Goal: Find specific page/section: Find specific page/section

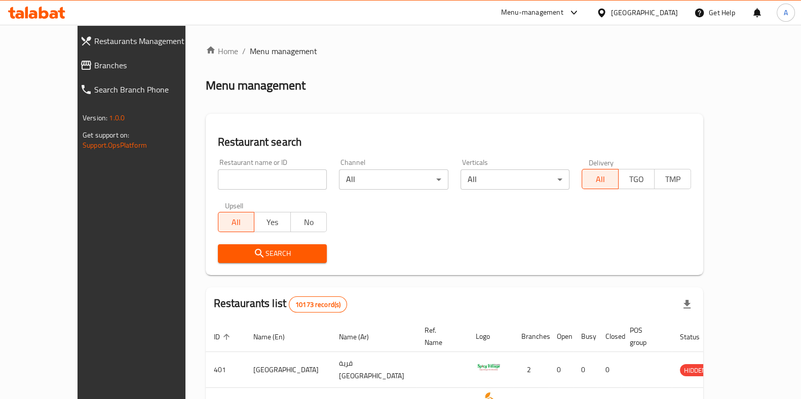
scroll to position [71, 0]
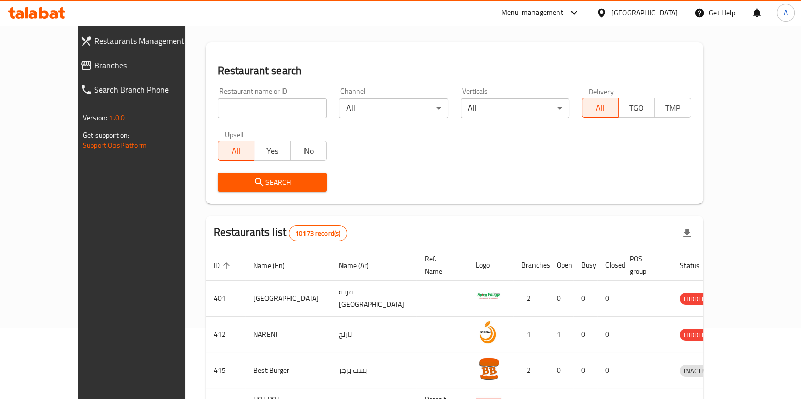
click at [218, 111] on input "search" at bounding box center [272, 108] width 109 height 20
type input "rabou"
click button "Search" at bounding box center [272, 182] width 109 height 19
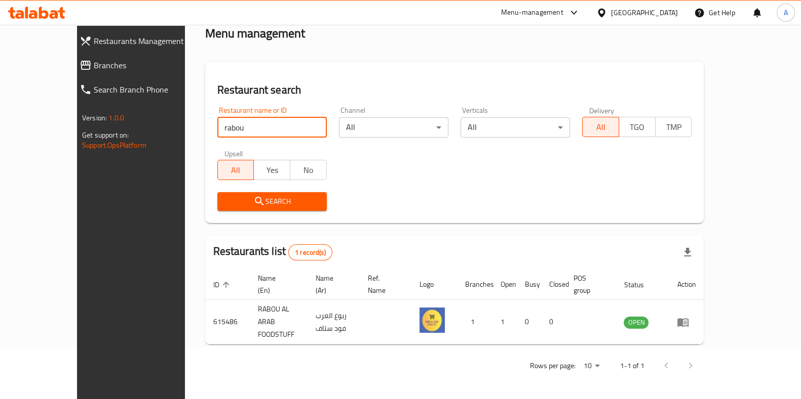
scroll to position [32, 0]
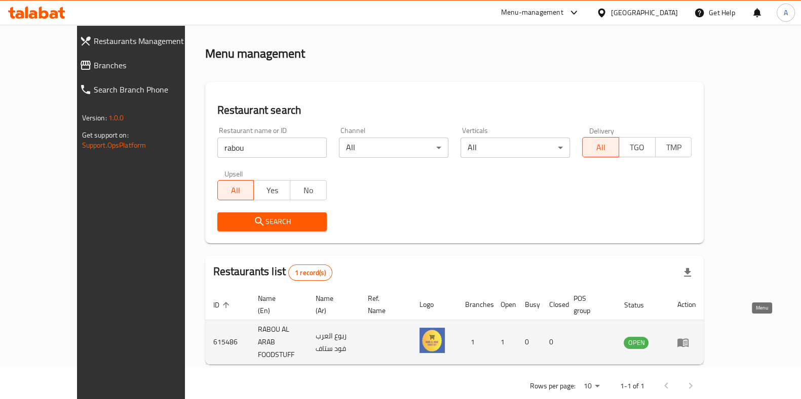
click at [688, 339] on icon "enhanced table" at bounding box center [682, 343] width 11 height 9
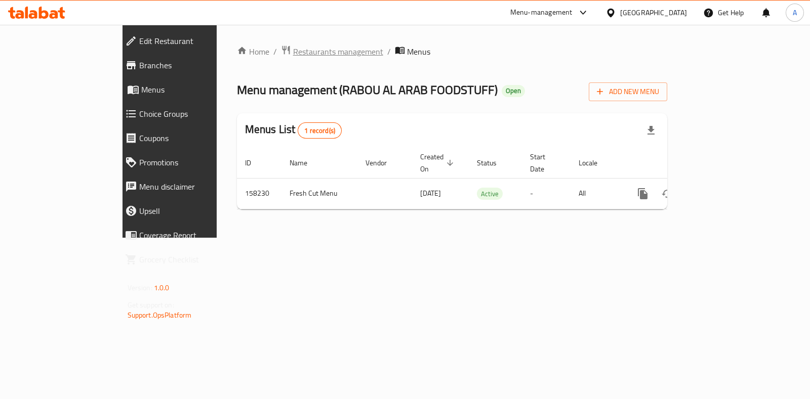
click at [293, 50] on span "Restaurants management" at bounding box center [338, 52] width 90 height 12
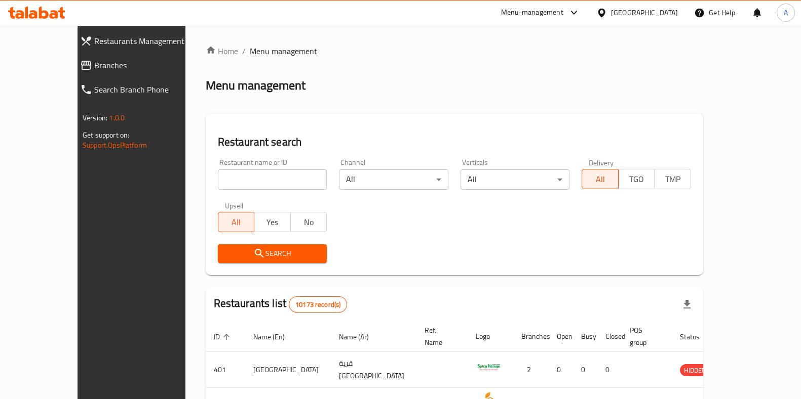
click at [232, 176] on input "search" at bounding box center [272, 180] width 109 height 20
type input "rabou"
click at [241, 254] on span "Search" at bounding box center [272, 254] width 93 height 13
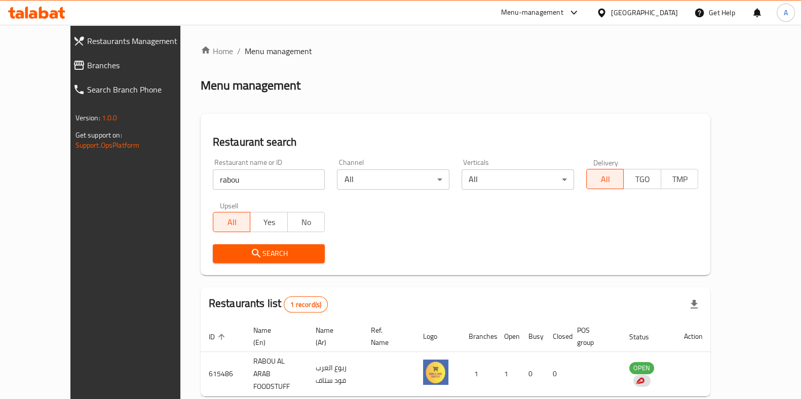
click at [563, 11] on div "Menu-management" at bounding box center [532, 13] width 62 height 12
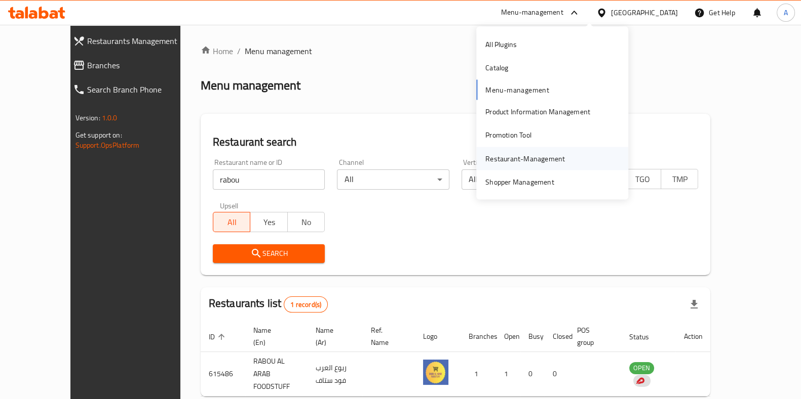
click at [522, 161] on div "Restaurant-Management" at bounding box center [524, 158] width 79 height 11
